Goal: Task Accomplishment & Management: Manage account settings

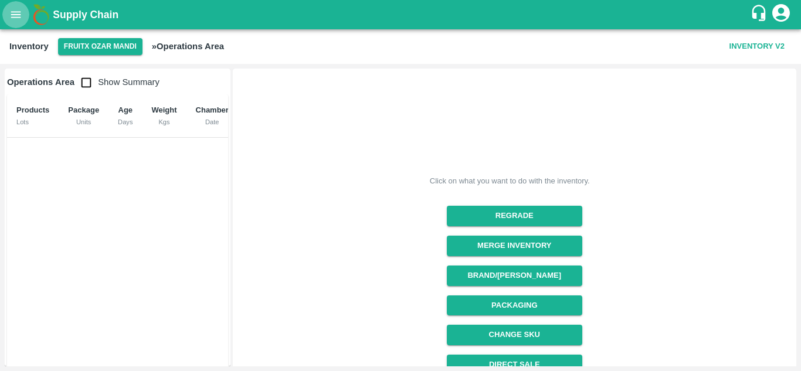
click at [6, 15] on button "open drawer" at bounding box center [15, 14] width 27 height 27
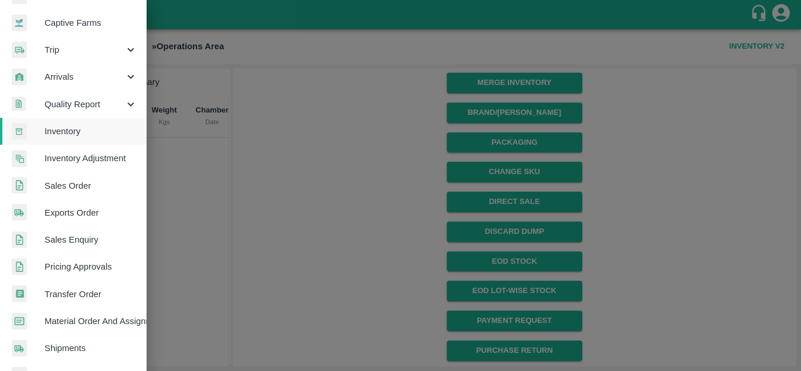
scroll to position [113, 0]
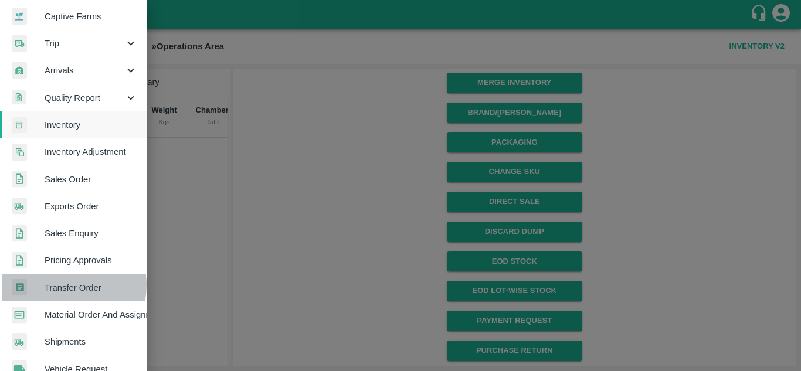
click at [63, 286] on span "Transfer Order" at bounding box center [91, 288] width 93 height 13
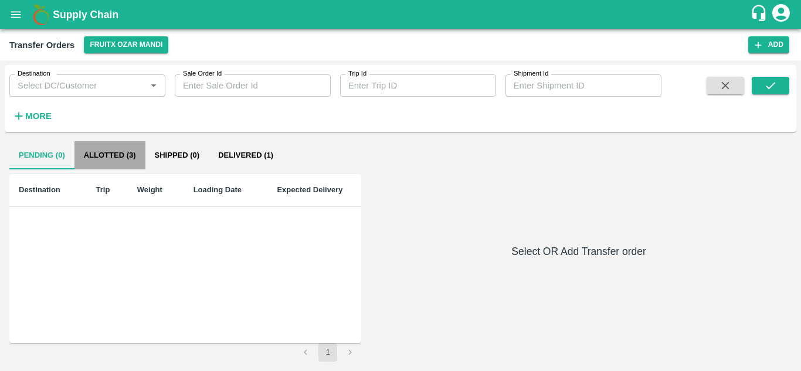
click at [134, 147] on button "Allotted (3)" at bounding box center [109, 155] width 71 height 28
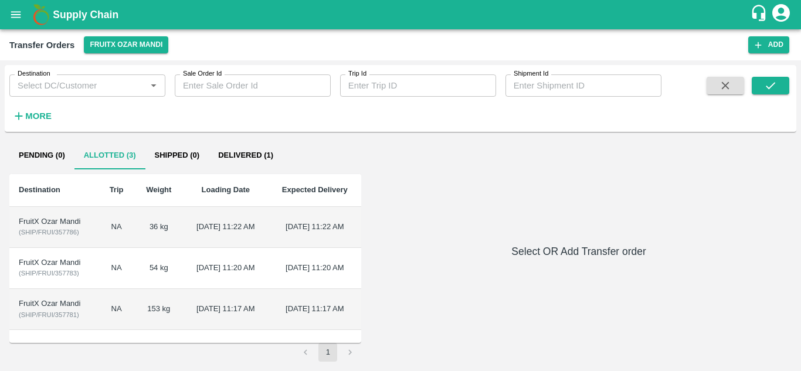
click at [183, 244] on td "[DATE] 11:22 AM" at bounding box center [225, 227] width 85 height 41
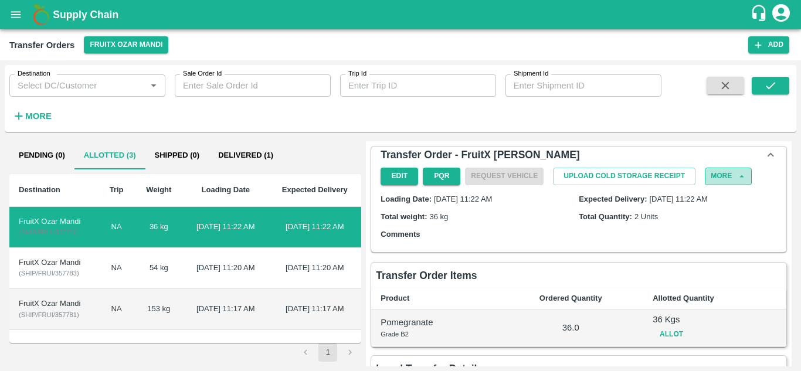
click at [733, 171] on button "More" at bounding box center [728, 176] width 47 height 17
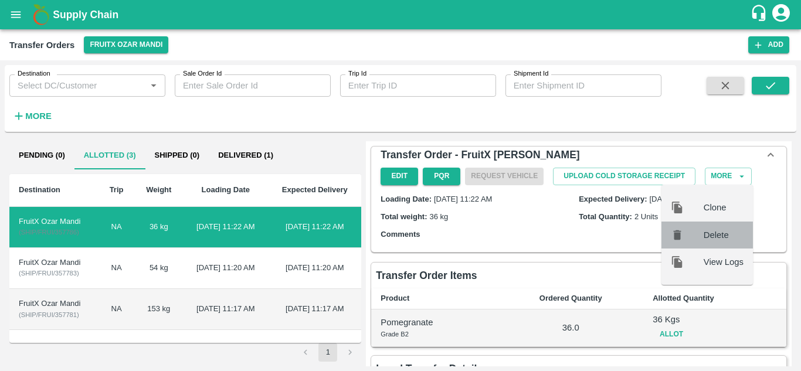
click at [702, 242] on div "Delete" at bounding box center [708, 235] width 92 height 27
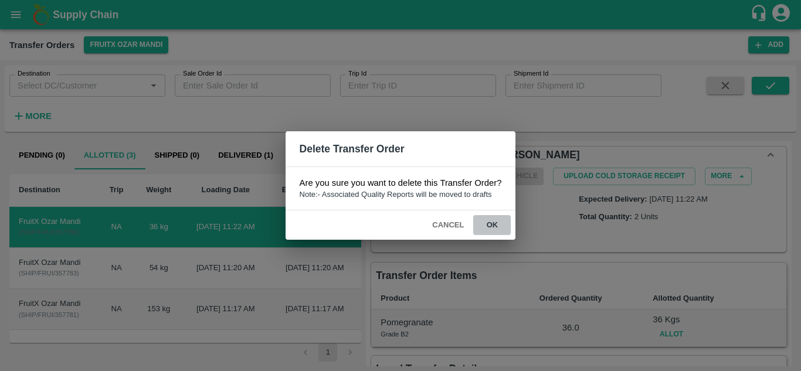
click at [496, 225] on button "ok" at bounding box center [492, 225] width 38 height 21
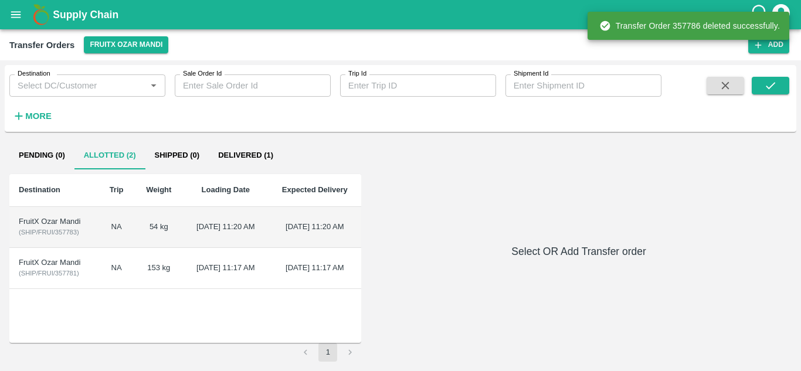
click at [235, 228] on td "[DATE] 11:20 AM" at bounding box center [225, 227] width 85 height 41
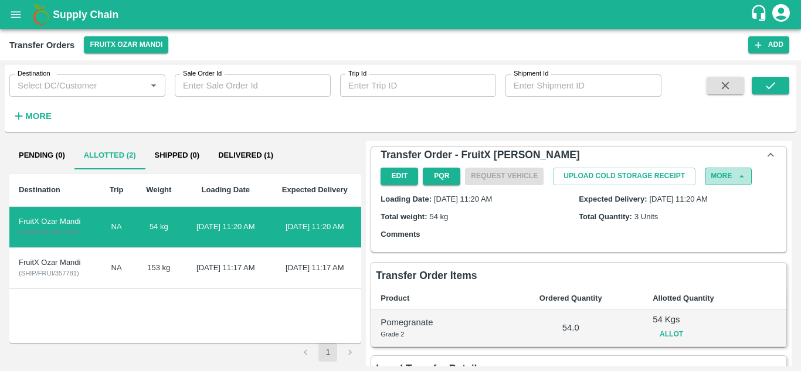
click at [739, 178] on icon "button" at bounding box center [742, 176] width 11 height 11
click at [739, 179] on icon "button" at bounding box center [742, 176] width 11 height 11
click at [726, 175] on button "More" at bounding box center [728, 176] width 47 height 17
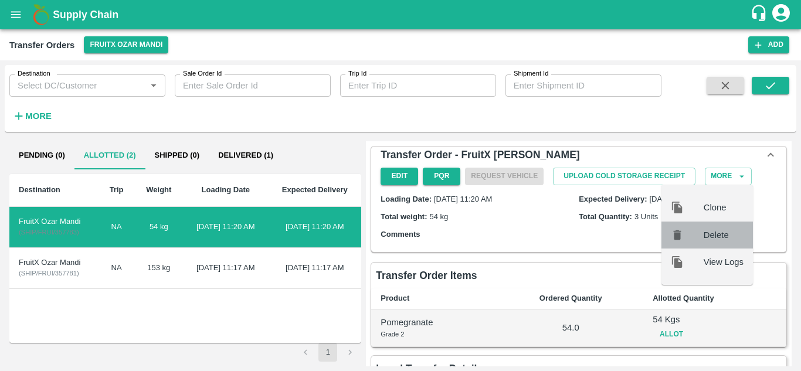
click at [710, 238] on span "Delete" at bounding box center [724, 235] width 40 height 13
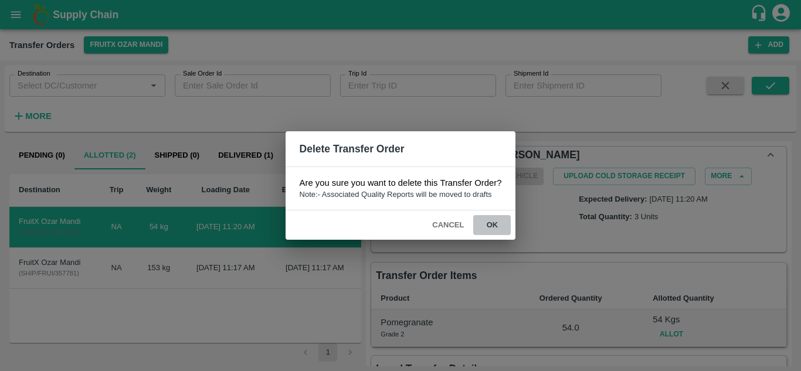
click at [497, 228] on button "ok" at bounding box center [492, 225] width 38 height 21
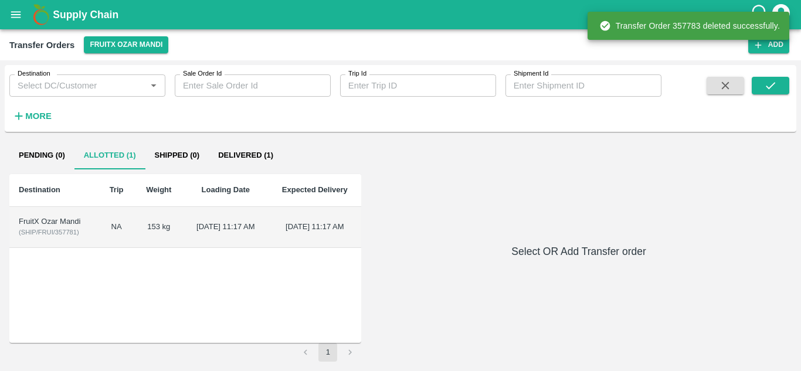
click at [246, 218] on td "[DATE] 11:17 AM" at bounding box center [225, 227] width 85 height 41
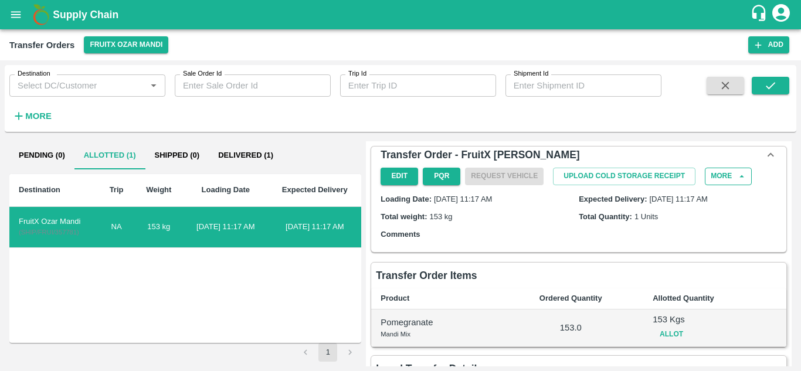
click at [731, 174] on button "More" at bounding box center [728, 176] width 47 height 17
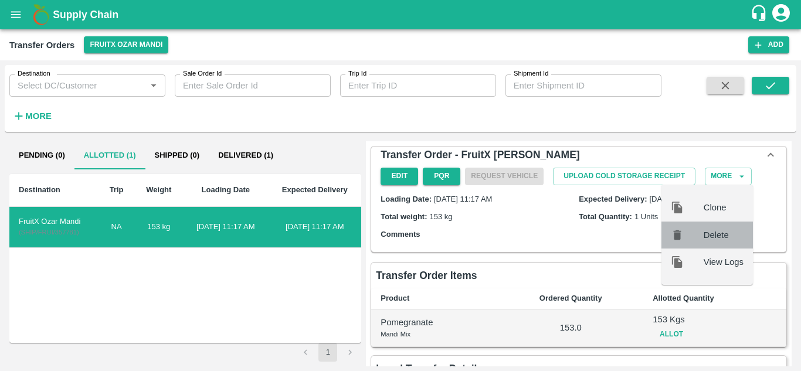
click at [709, 231] on span "Delete" at bounding box center [724, 235] width 40 height 13
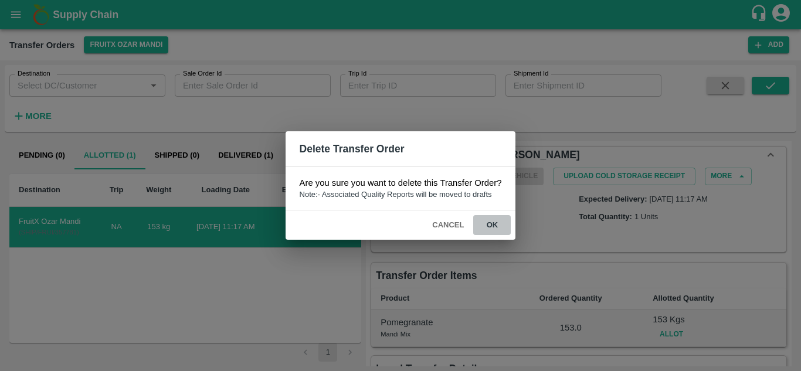
click at [496, 224] on button "ok" at bounding box center [492, 225] width 38 height 21
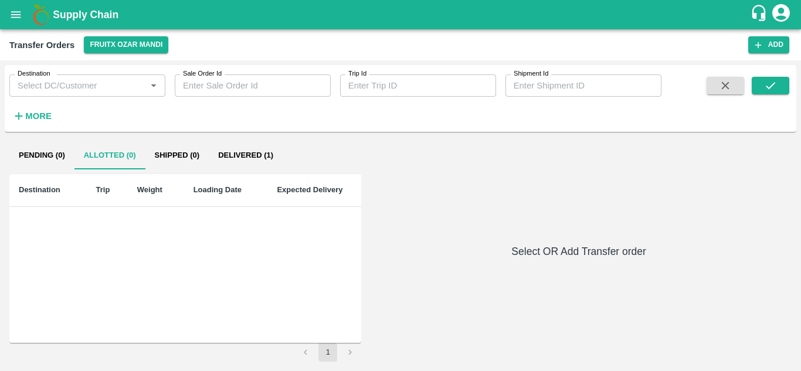
click at [267, 162] on button "Delivered (1)" at bounding box center [246, 155] width 74 height 28
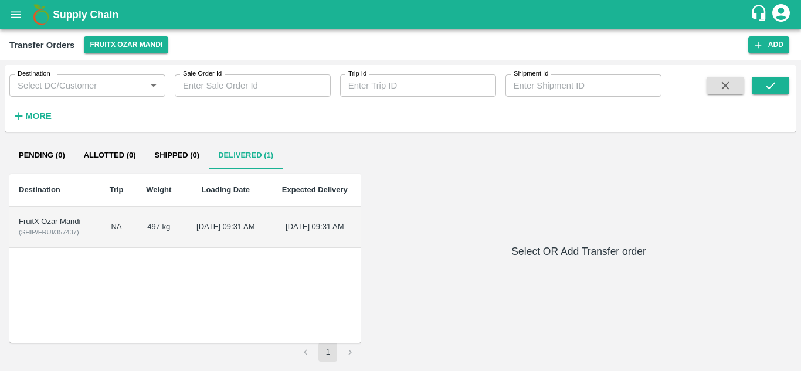
click at [268, 234] on td "28 Aug 2025, 09:31 AM" at bounding box center [314, 227] width 93 height 41
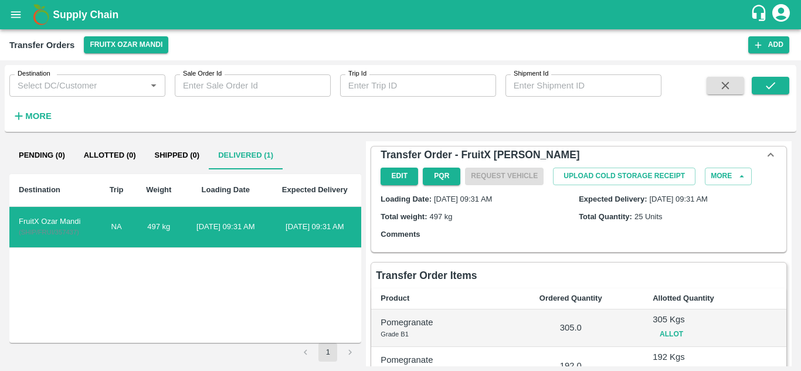
click at [290, 299] on div "Destination Trip Weight Loading Date Expected Delivery FruitX Ozar Mandi ( SHIP…" at bounding box center [185, 258] width 352 height 169
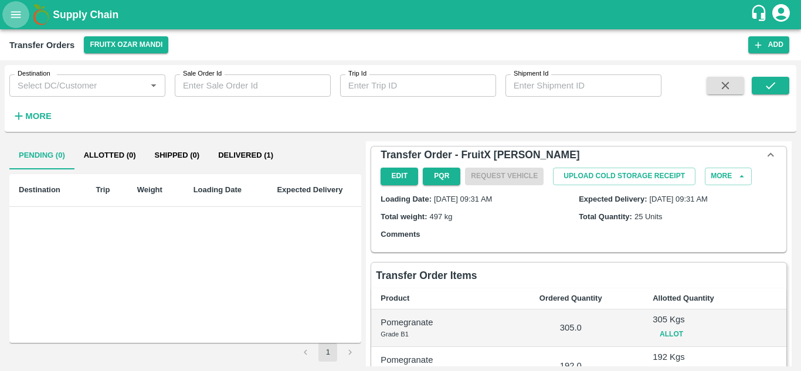
click at [5, 17] on button "open drawer" at bounding box center [15, 14] width 27 height 27
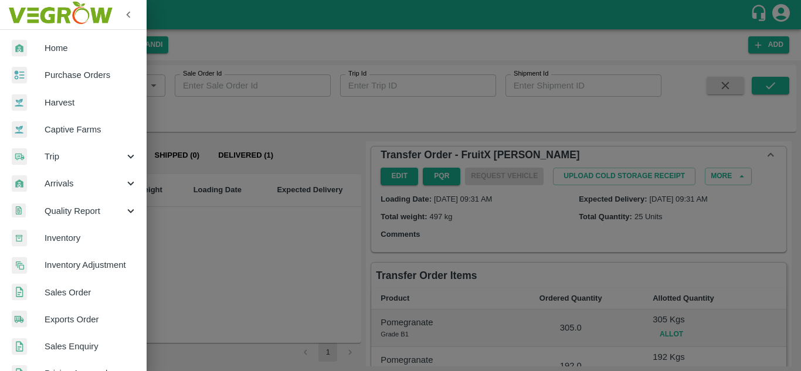
click at [172, 223] on div at bounding box center [400, 185] width 801 height 371
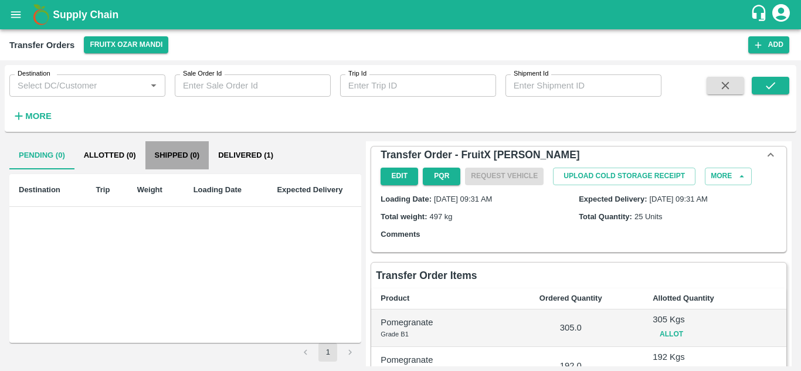
click at [200, 162] on button "Shipped (0)" at bounding box center [177, 155] width 64 height 28
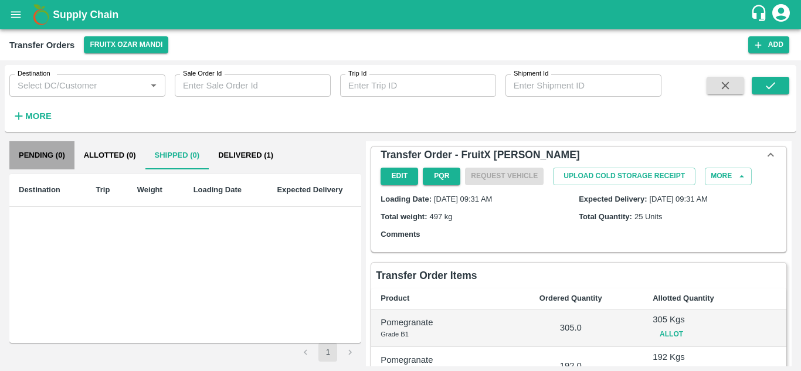
click at [35, 154] on button "Pending (0)" at bounding box center [41, 155] width 65 height 28
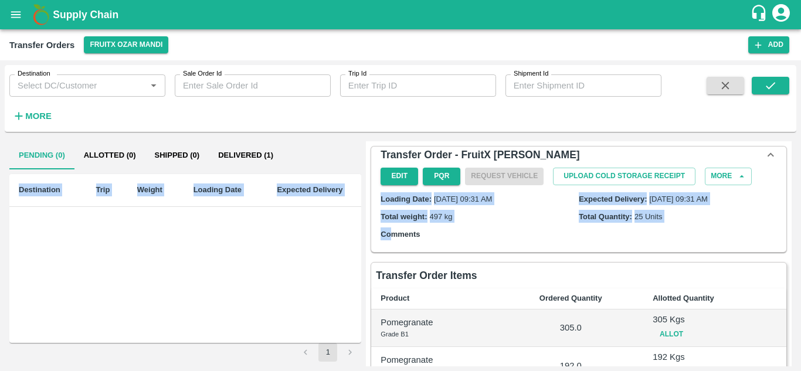
drag, startPoint x: 319, startPoint y: 225, endPoint x: 391, endPoint y: 236, distance: 73.6
click at [391, 236] on div "Pending (0) Allotted (0) Shipped (0) Delivered (1) Destination Trip Weight Load…" at bounding box center [400, 251] width 783 height 221
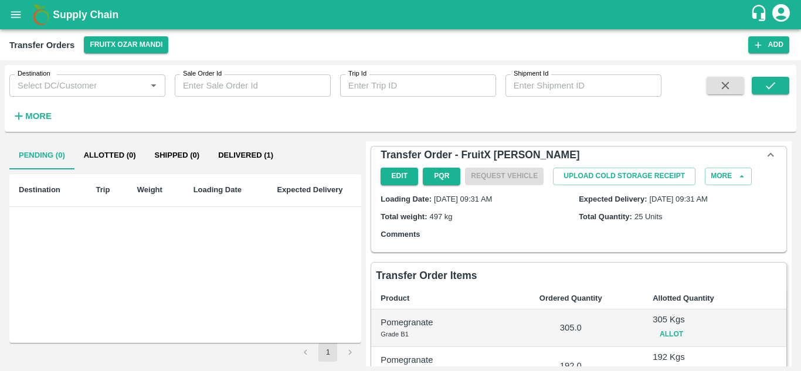
drag, startPoint x: 534, startPoint y: 315, endPoint x: 580, endPoint y: 338, distance: 50.9
click at [541, 319] on td "305.0" at bounding box center [570, 329] width 145 height 38
click at [665, 336] on button "Allot" at bounding box center [672, 334] width 38 height 17
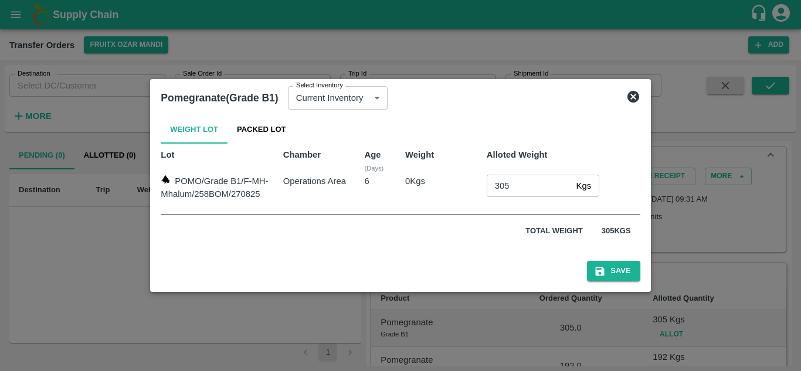
click at [634, 96] on icon at bounding box center [633, 97] width 14 height 14
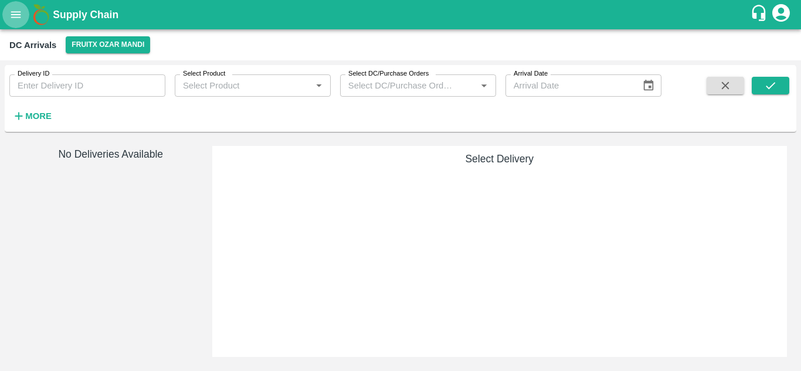
click at [14, 11] on icon "open drawer" at bounding box center [15, 14] width 13 height 13
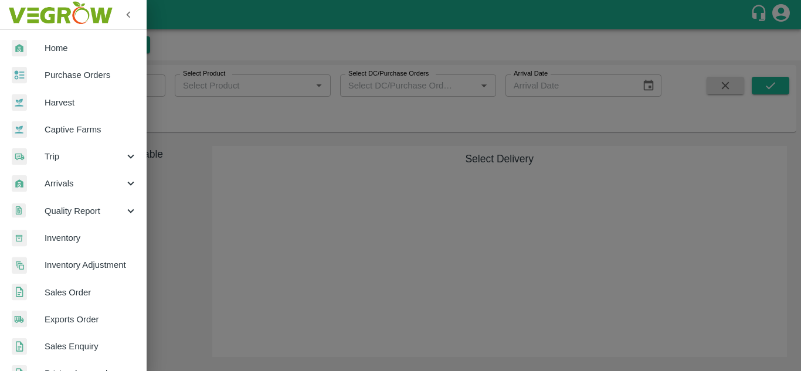
click at [14, 11] on img at bounding box center [60, 14] width 110 height 36
click at [191, 19] on div at bounding box center [400, 185] width 801 height 371
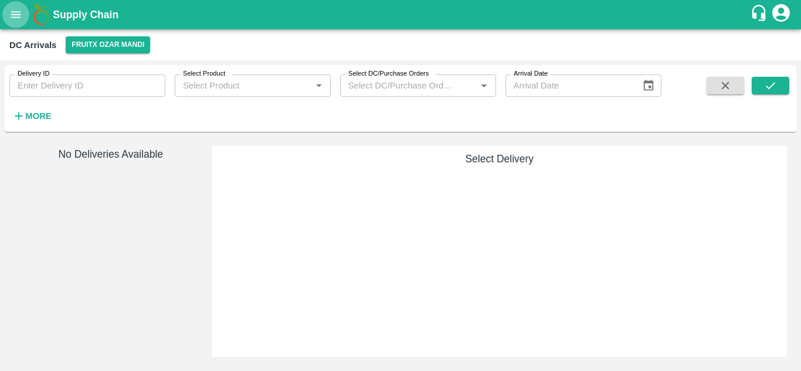
click at [18, 20] on icon "open drawer" at bounding box center [15, 14] width 13 height 13
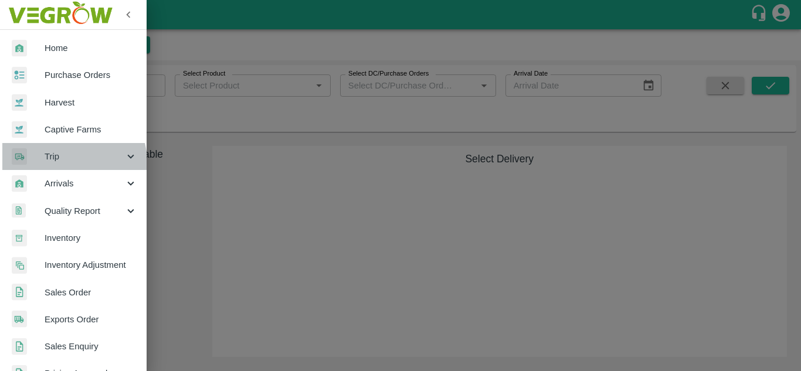
click at [71, 162] on span "Trip" at bounding box center [85, 156] width 80 height 13
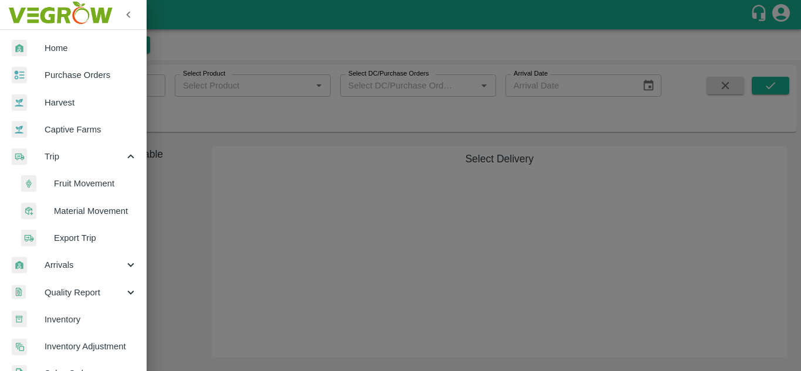
scroll to position [28, 0]
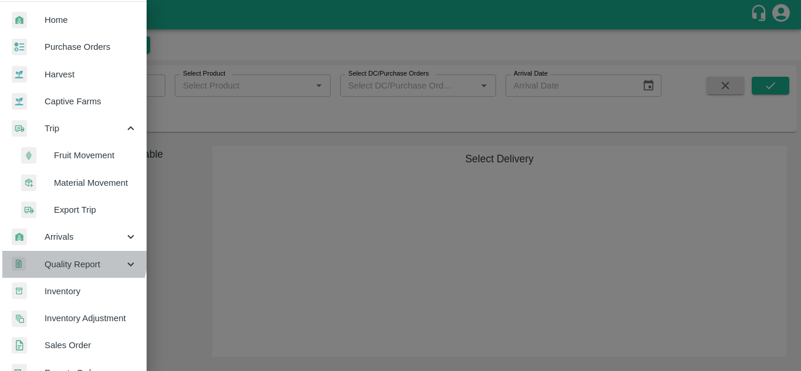
click at [68, 256] on div "Quality Report" at bounding box center [73, 264] width 147 height 27
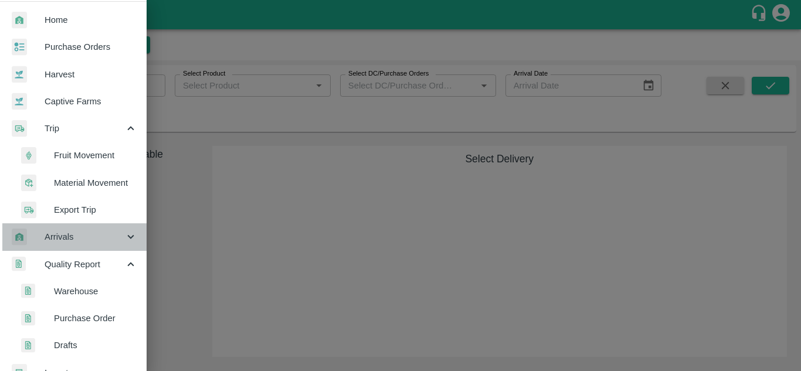
click at [74, 243] on span "Arrivals" at bounding box center [85, 237] width 80 height 13
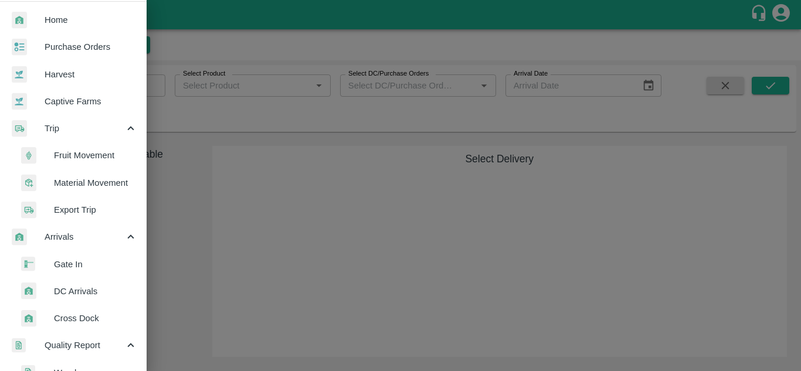
click at [80, 296] on span "DC Arrivals" at bounding box center [95, 291] width 83 height 13
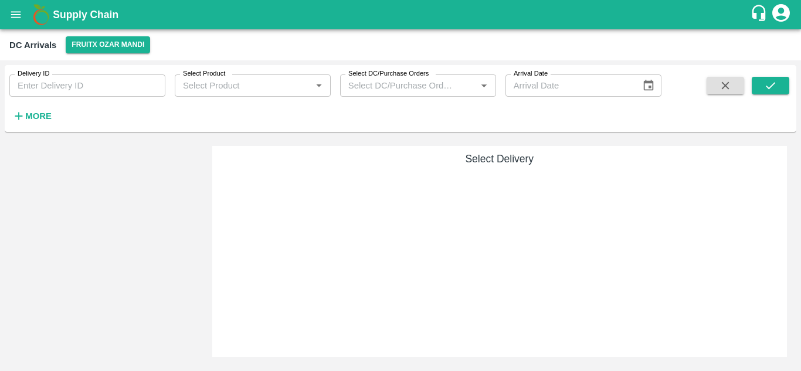
click at [23, 18] on button "open drawer" at bounding box center [15, 14] width 27 height 27
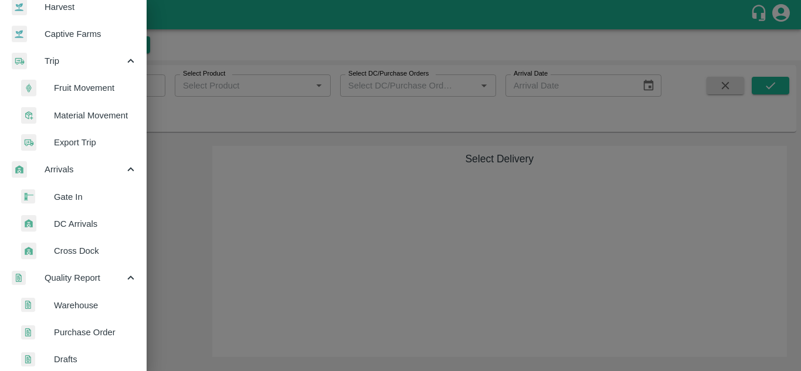
scroll to position [96, 0]
click at [86, 202] on span "Gate In" at bounding box center [95, 196] width 83 height 13
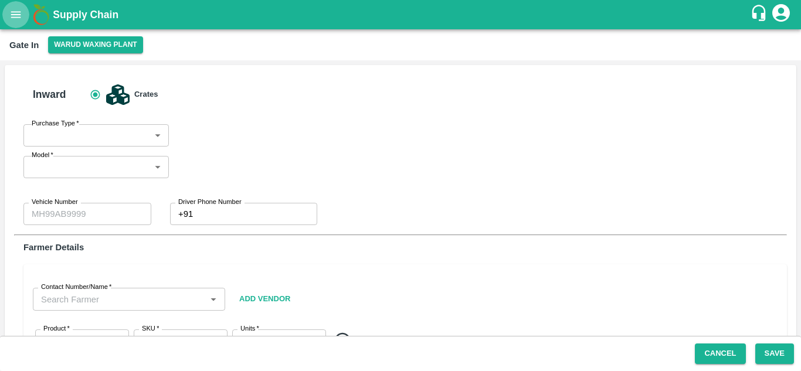
click at [16, 19] on icon "open drawer" at bounding box center [15, 14] width 13 height 13
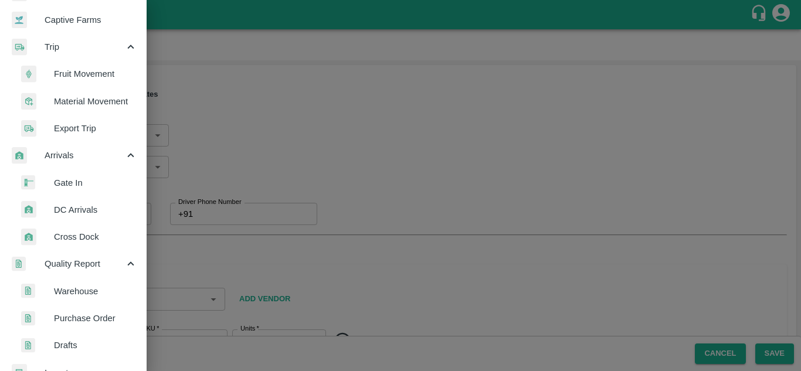
scroll to position [114, 0]
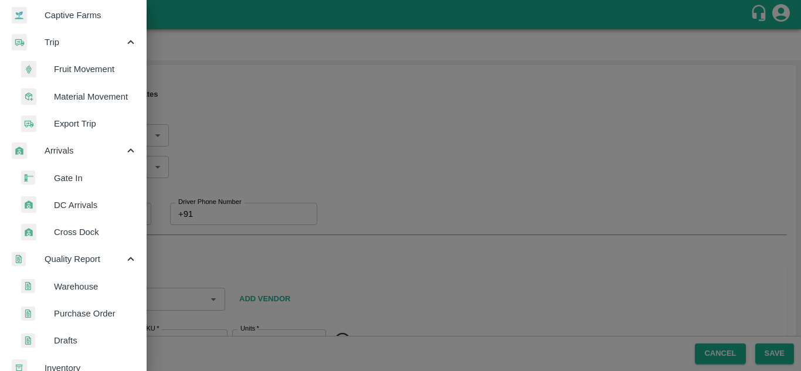
click at [96, 241] on li "Cross Dock" at bounding box center [77, 232] width 137 height 27
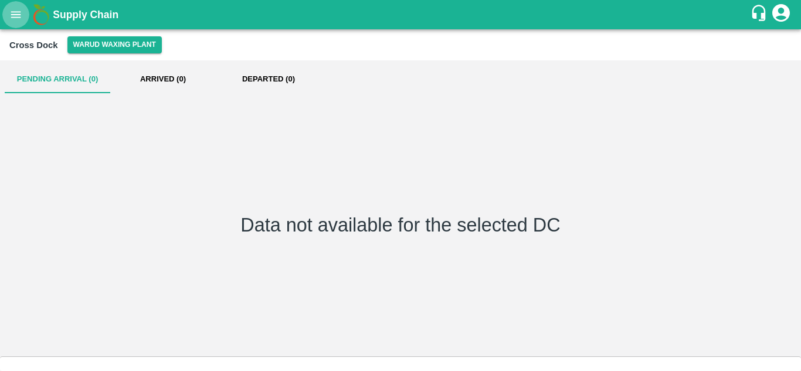
click at [20, 17] on icon "open drawer" at bounding box center [16, 14] width 10 height 6
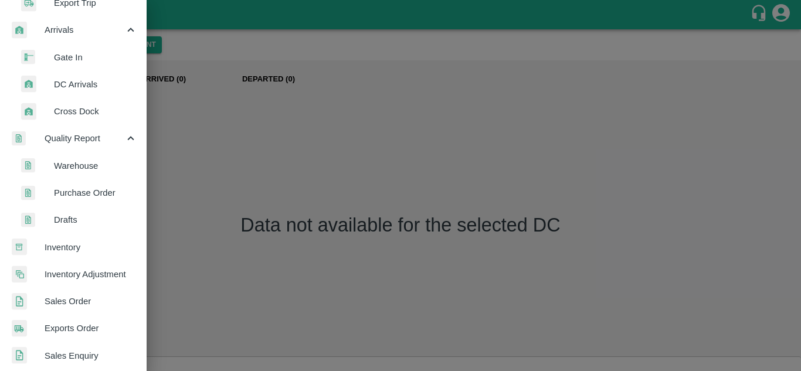
scroll to position [236, 0]
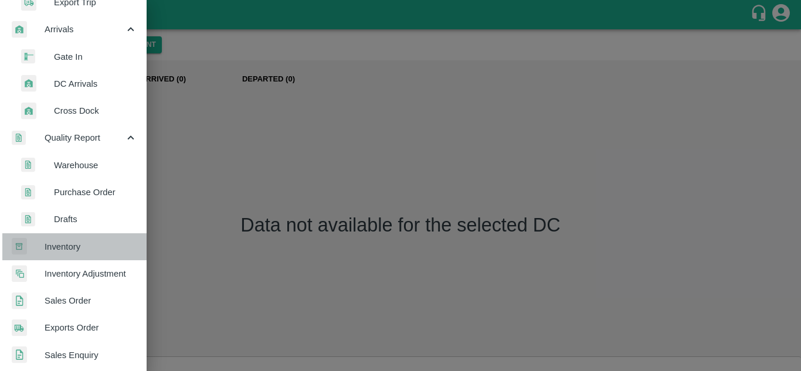
click at [83, 245] on span "Inventory" at bounding box center [91, 246] width 93 height 13
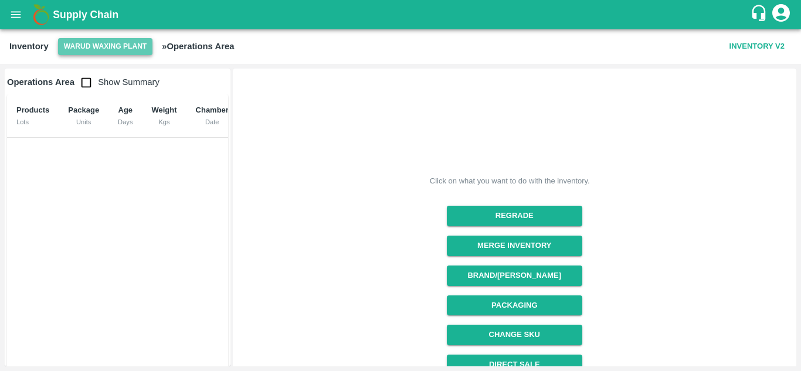
click at [117, 47] on button "Warud Waxing Plant" at bounding box center [105, 46] width 94 height 17
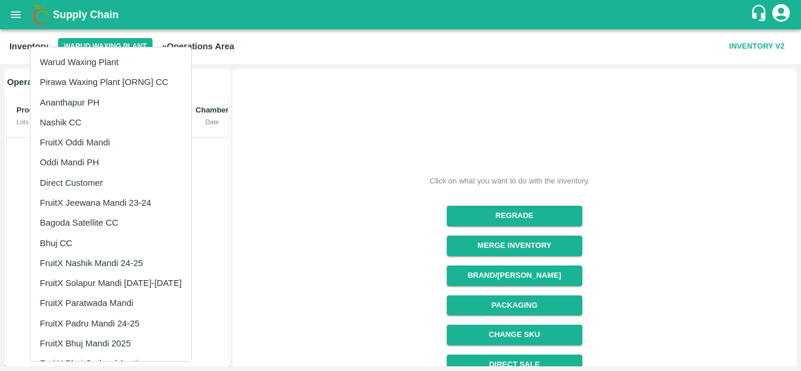
scroll to position [38, 0]
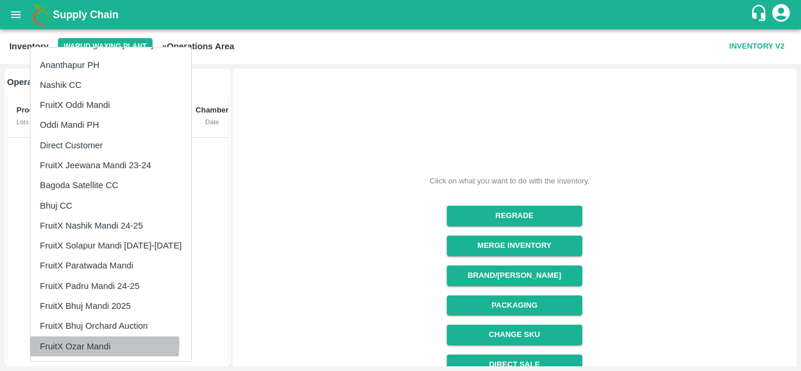
click at [98, 344] on li "FruitX Ozar Mandi" at bounding box center [111, 347] width 161 height 20
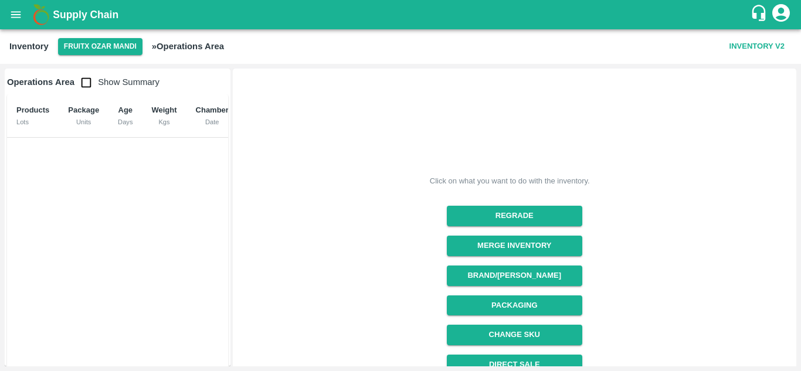
click at [98, 344] on div "Products Lots Package Units Age Days Weight Kgs Chamber Date" at bounding box center [117, 240] width 221 height 293
